Goal: Find specific page/section: Find specific page/section

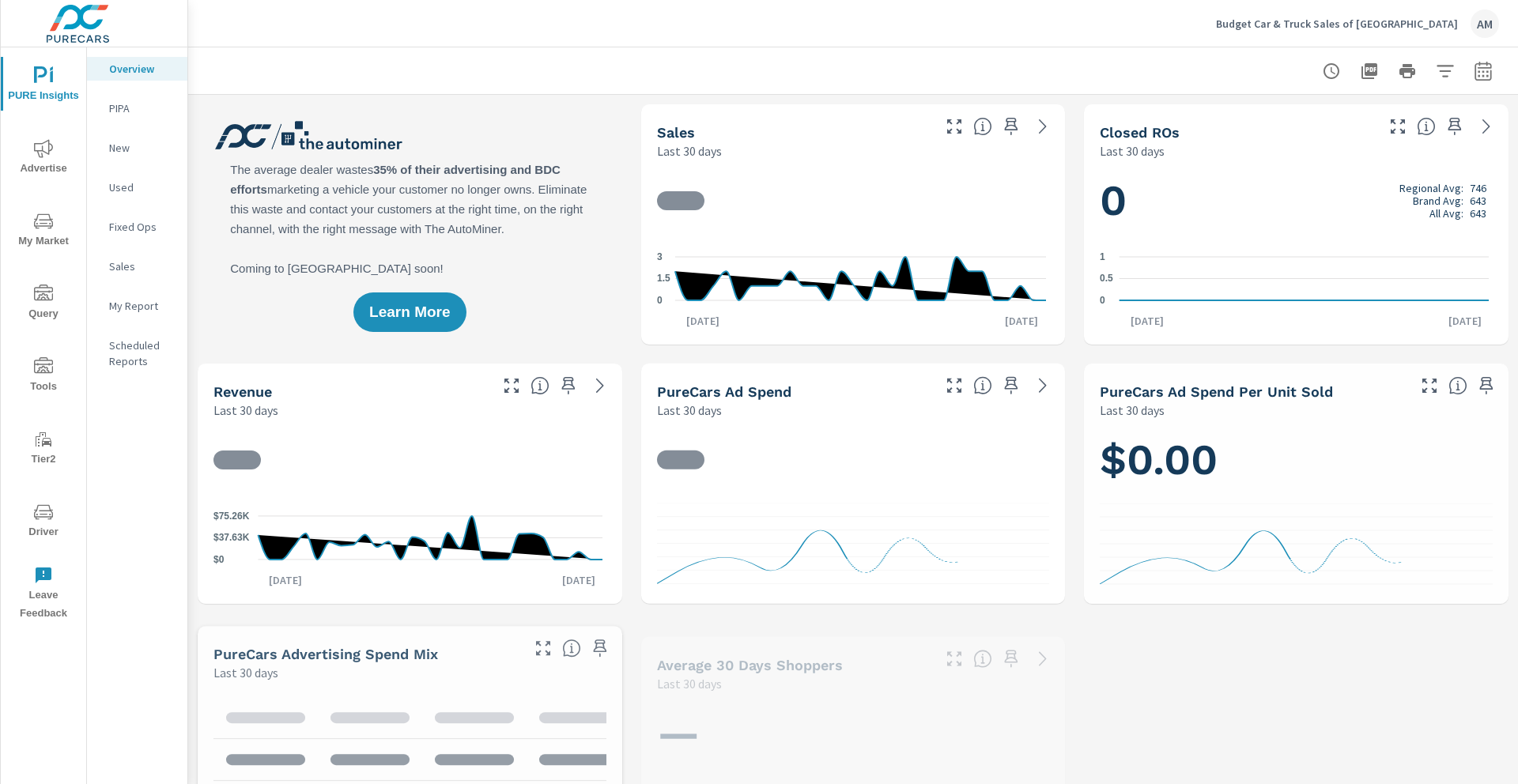
scroll to position [1, 0]
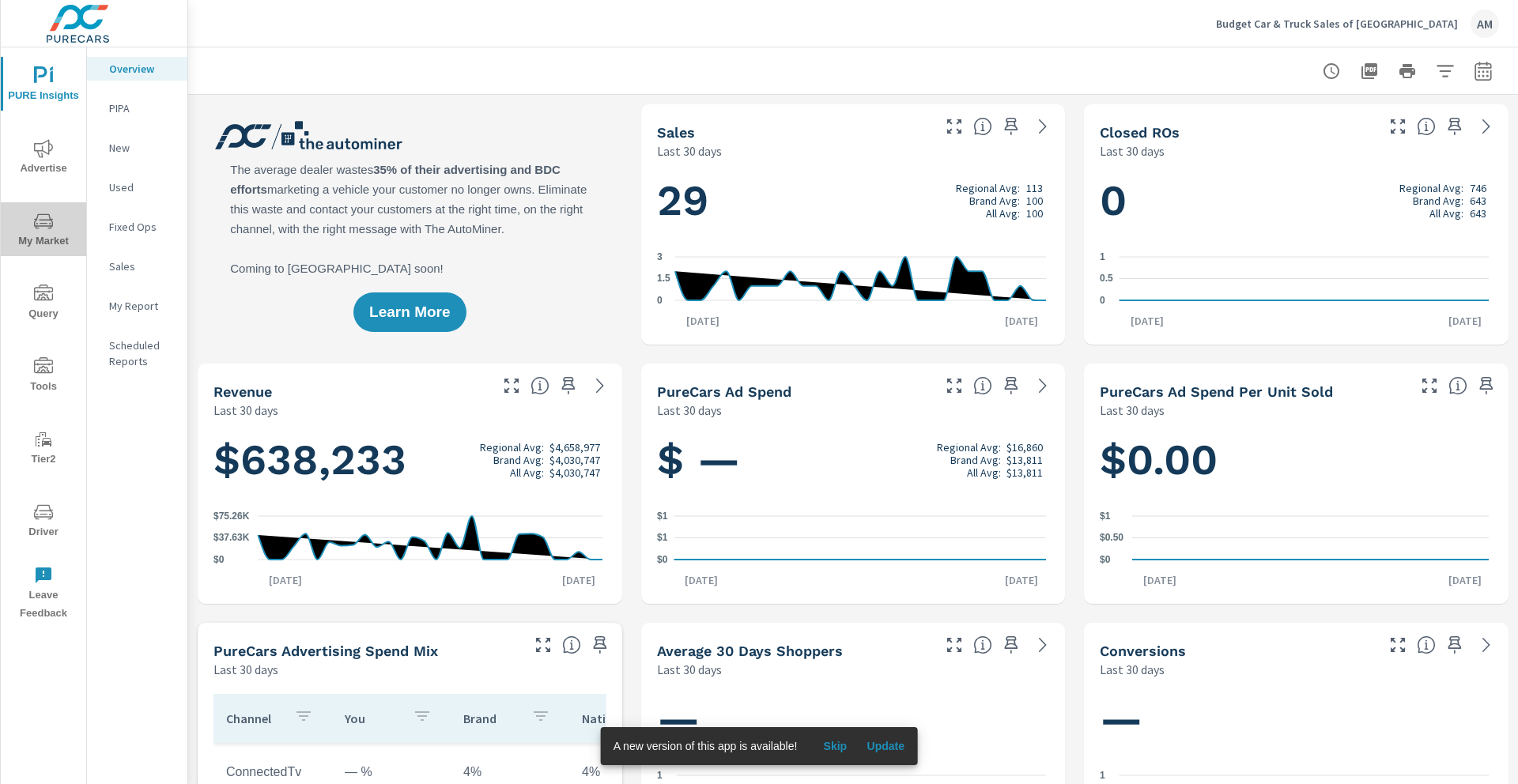
click at [58, 239] on span "My Market" at bounding box center [43, 230] width 76 height 39
